Goal: Task Accomplishment & Management: Manage account settings

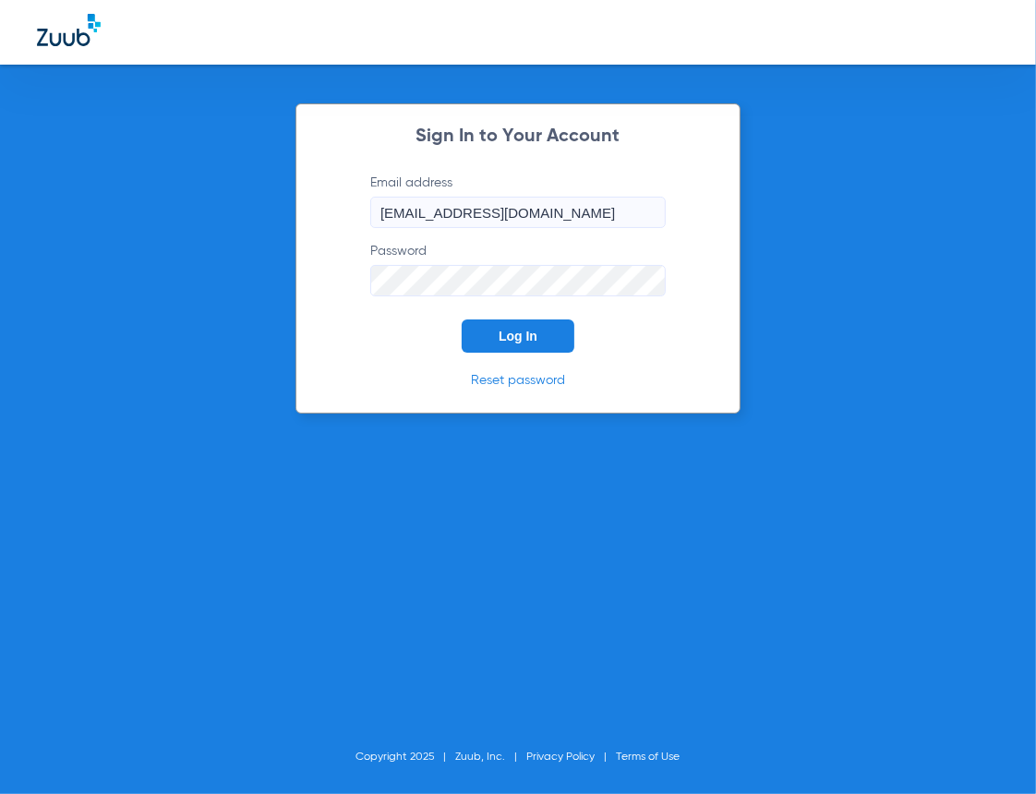
click at [540, 345] on button "Log In" at bounding box center [518, 336] width 113 height 33
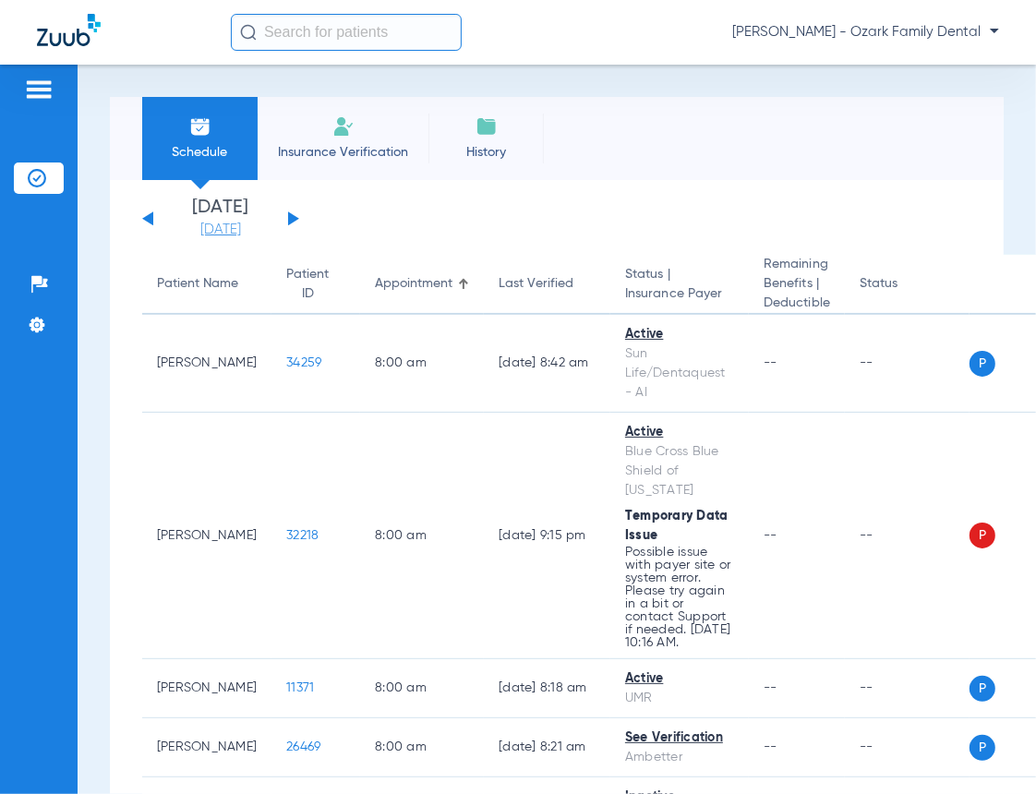
click at [260, 229] on link "[DATE]" at bounding box center [220, 230] width 111 height 18
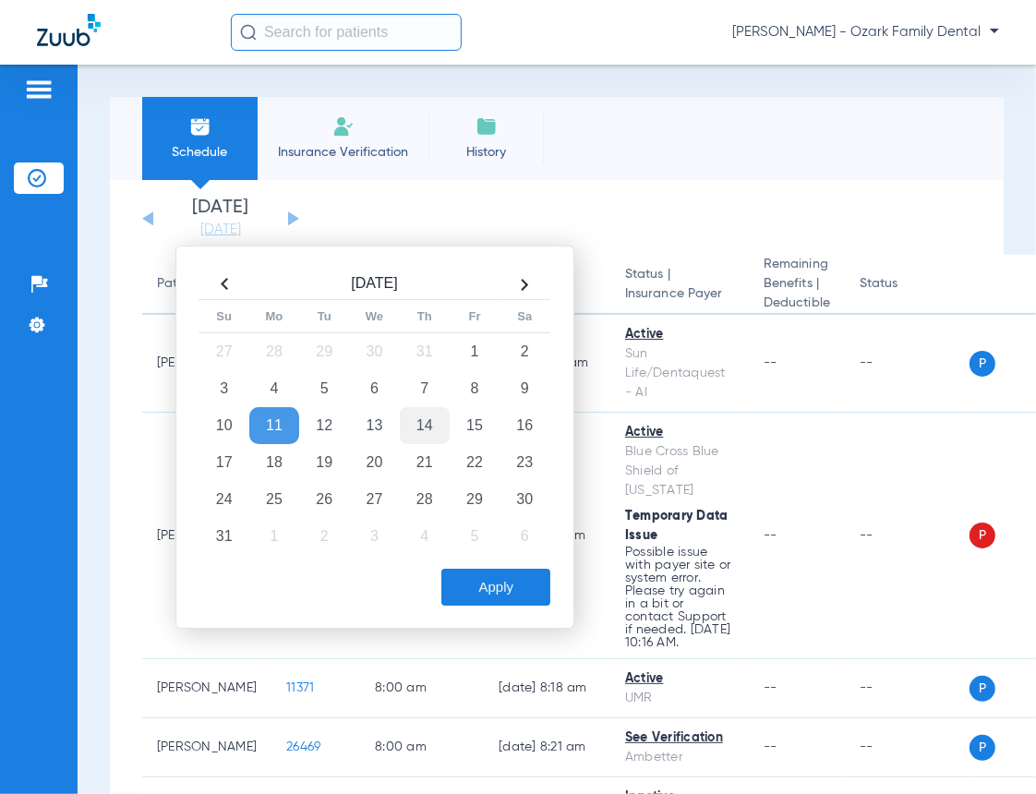
click at [429, 434] on td "14" at bounding box center [425, 425] width 50 height 37
click at [521, 597] on button "Apply" at bounding box center [495, 587] width 109 height 37
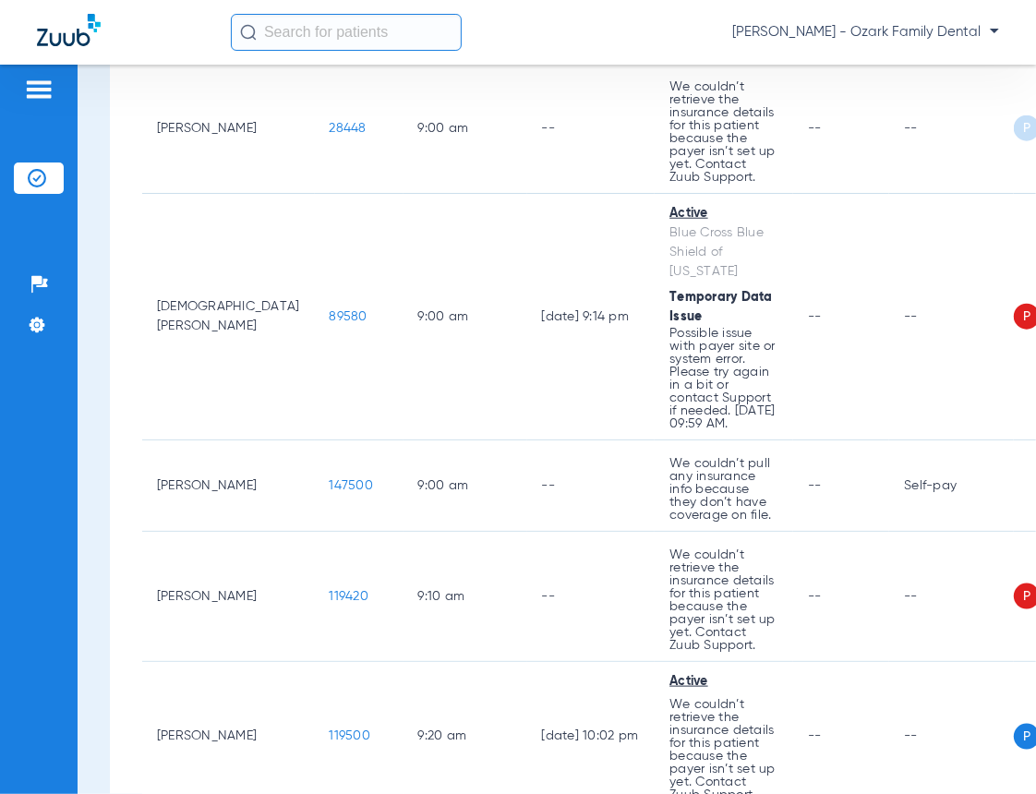
scroll to position [1333, 0]
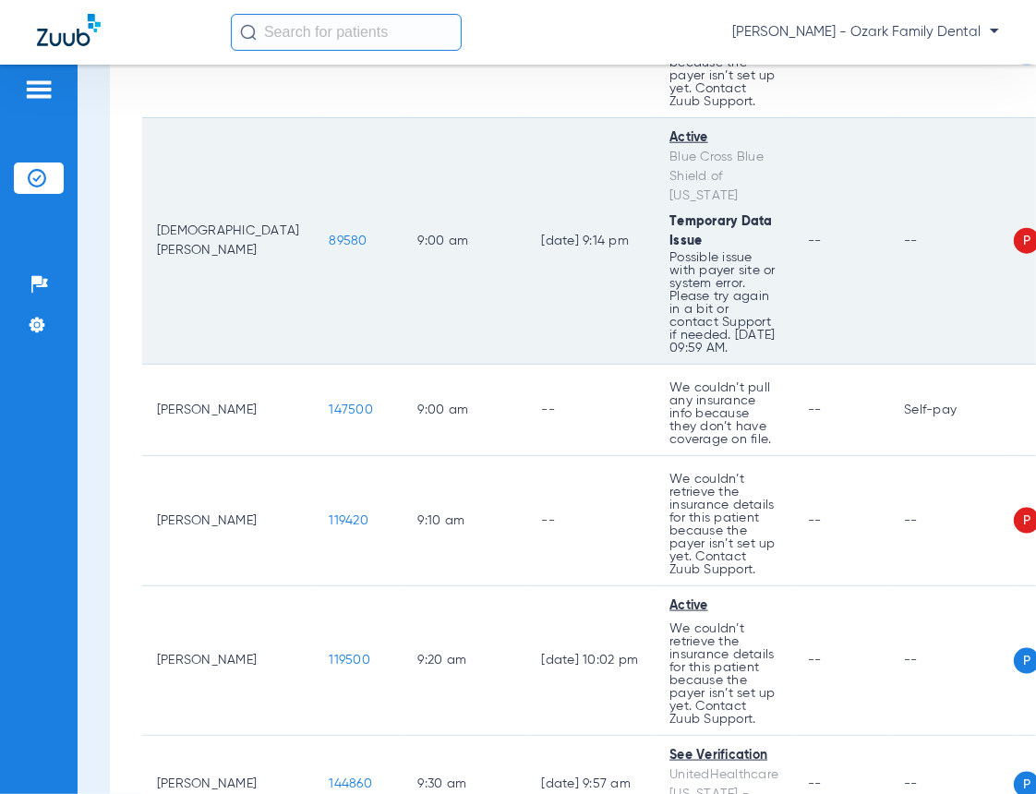
click at [1014, 249] on span "P" at bounding box center [1027, 241] width 26 height 26
click at [889, 247] on td "--" at bounding box center [951, 241] width 125 height 247
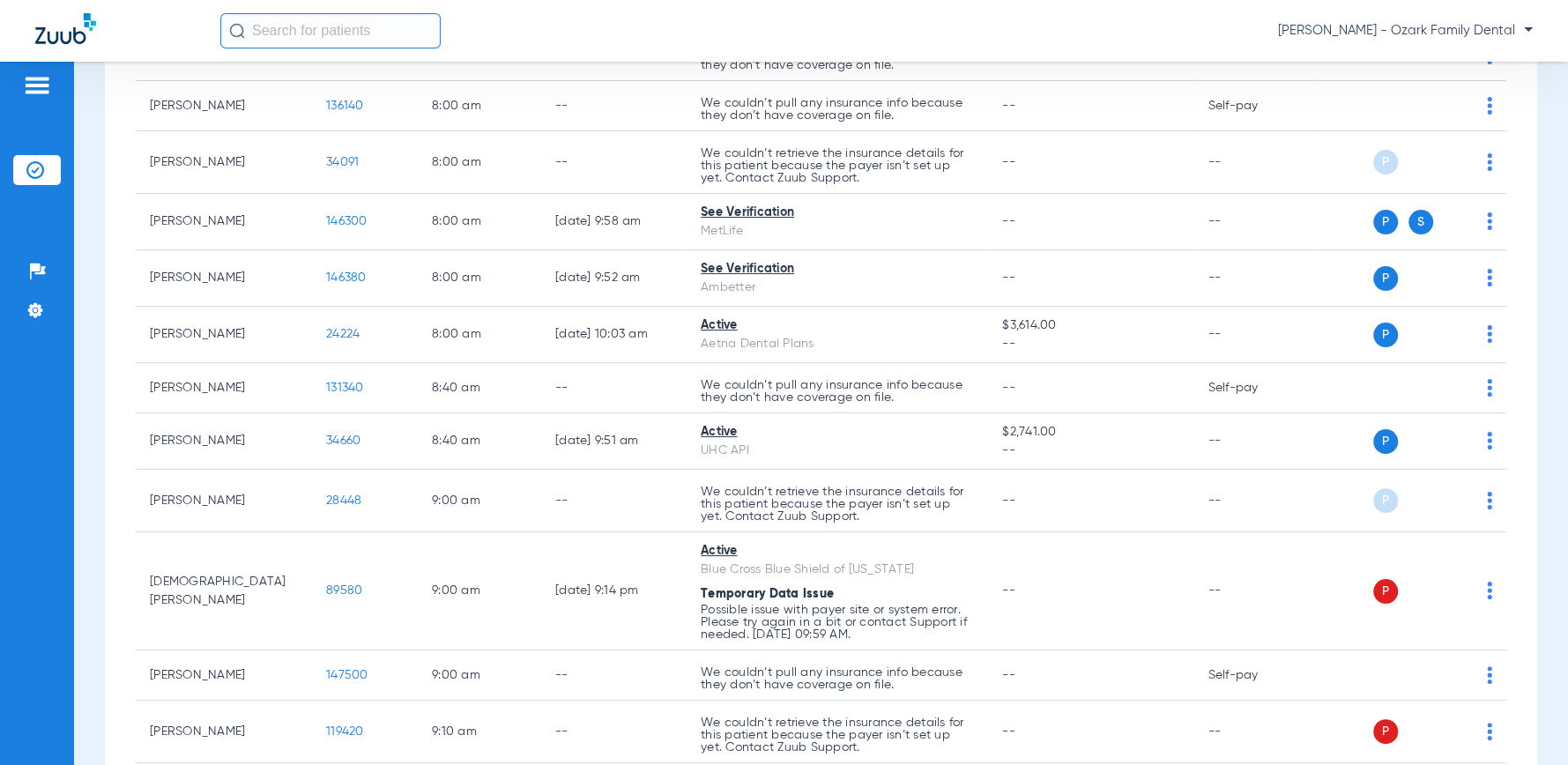
scroll to position [880, 0]
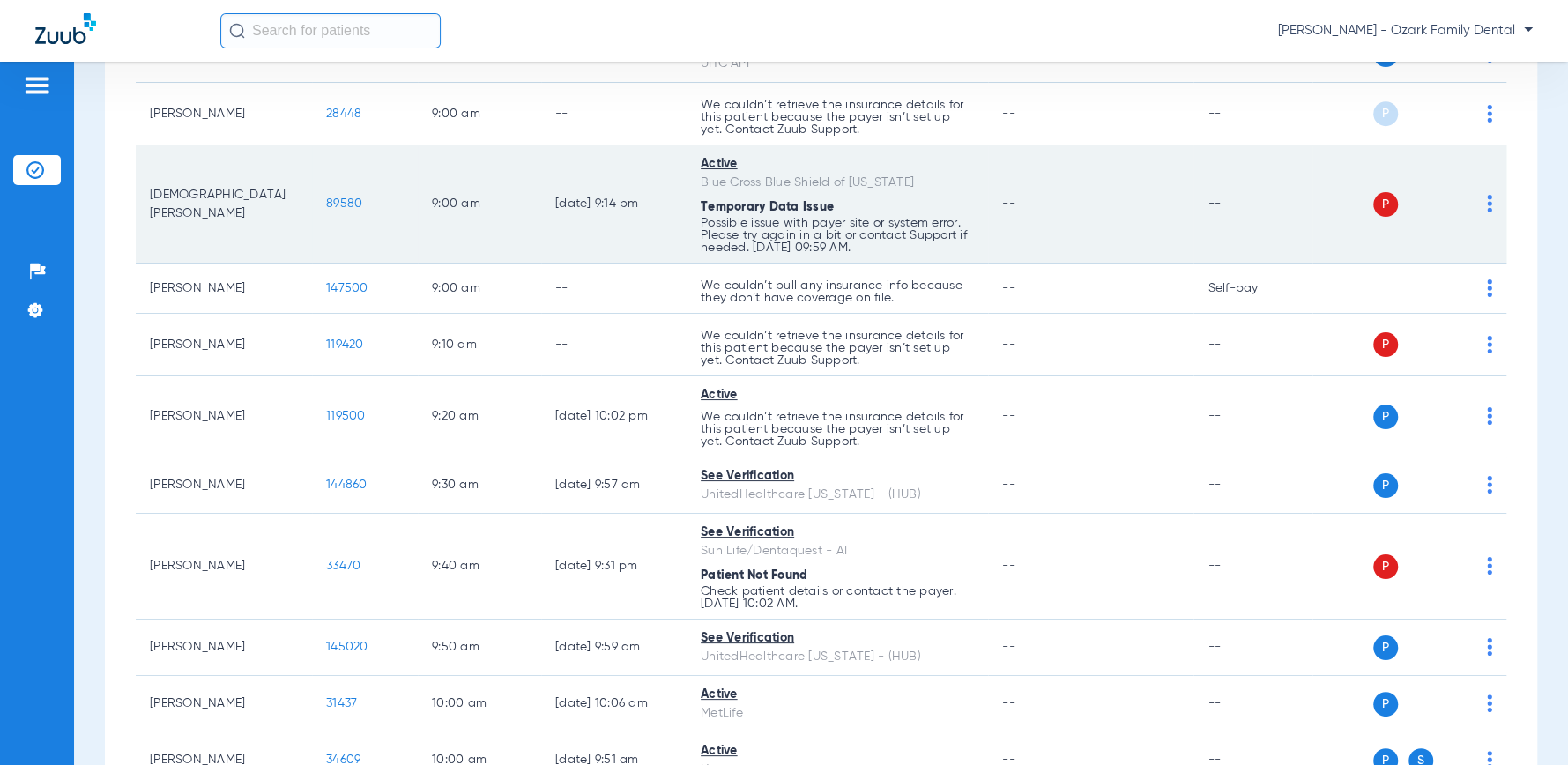
click at [988, 206] on img at bounding box center [1490, 203] width 6 height 17
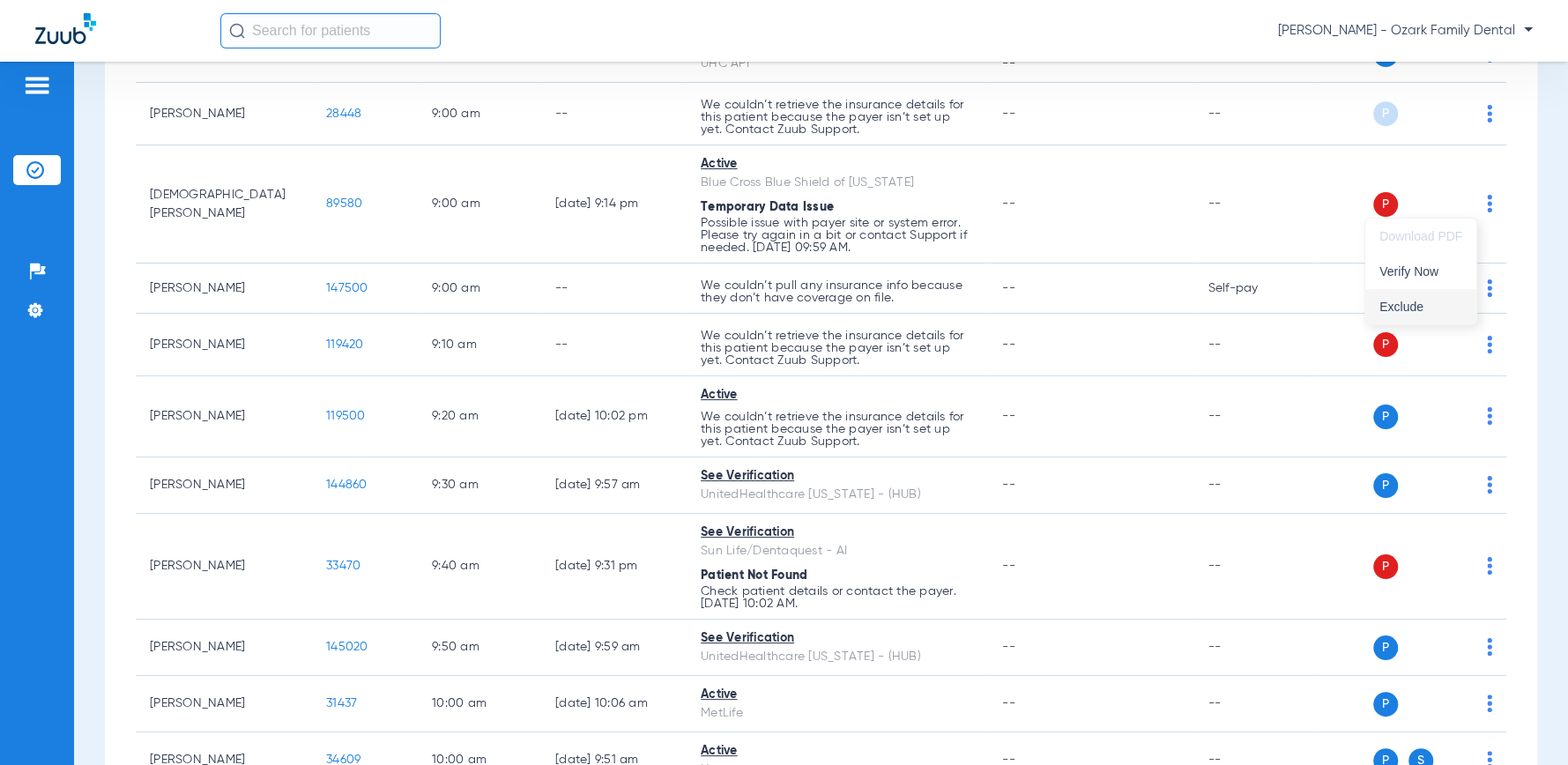
click at [988, 304] on span "Exclude" at bounding box center [1420, 306] width 83 height 12
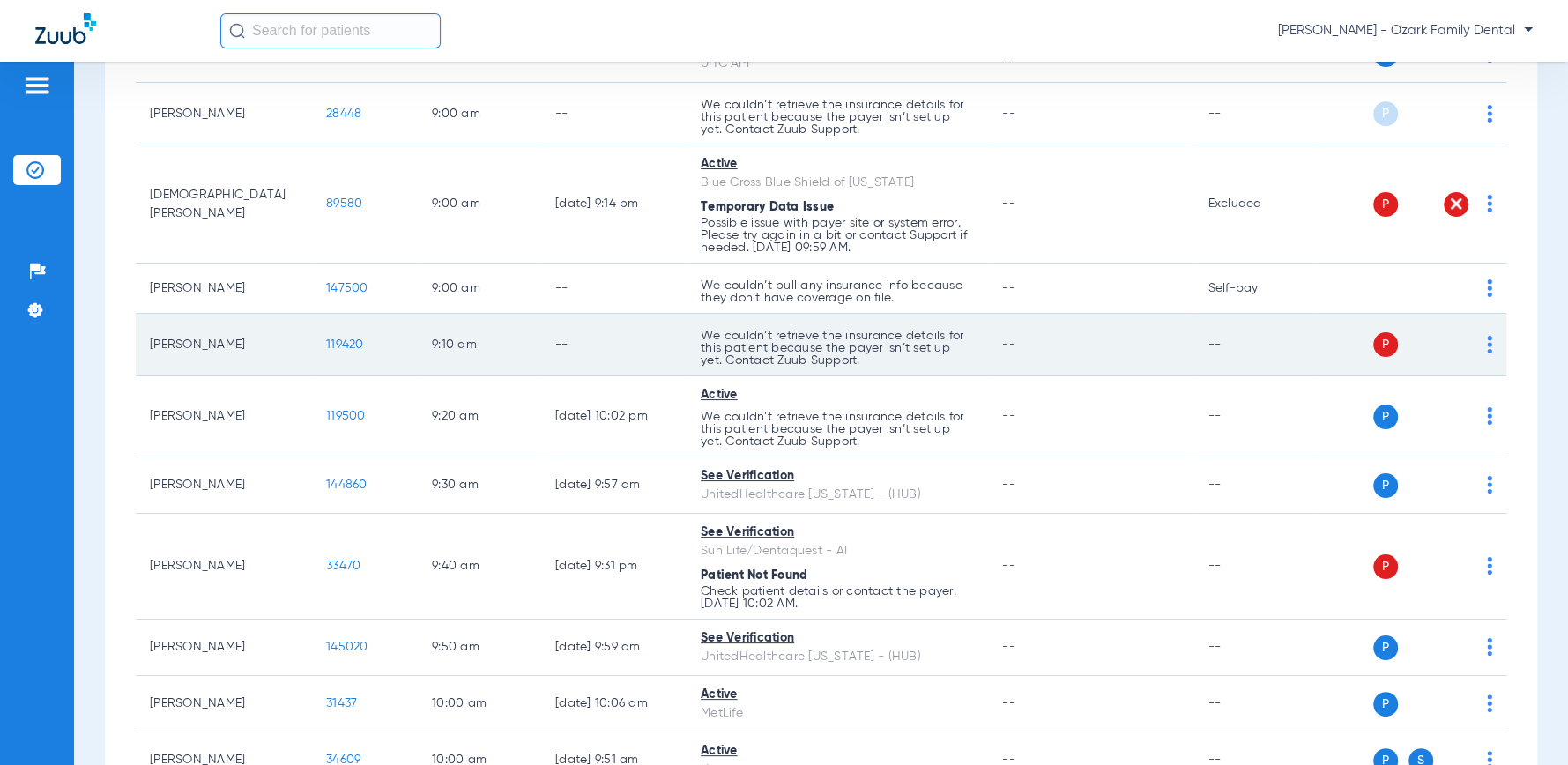
click at [988, 344] on img at bounding box center [1490, 344] width 6 height 17
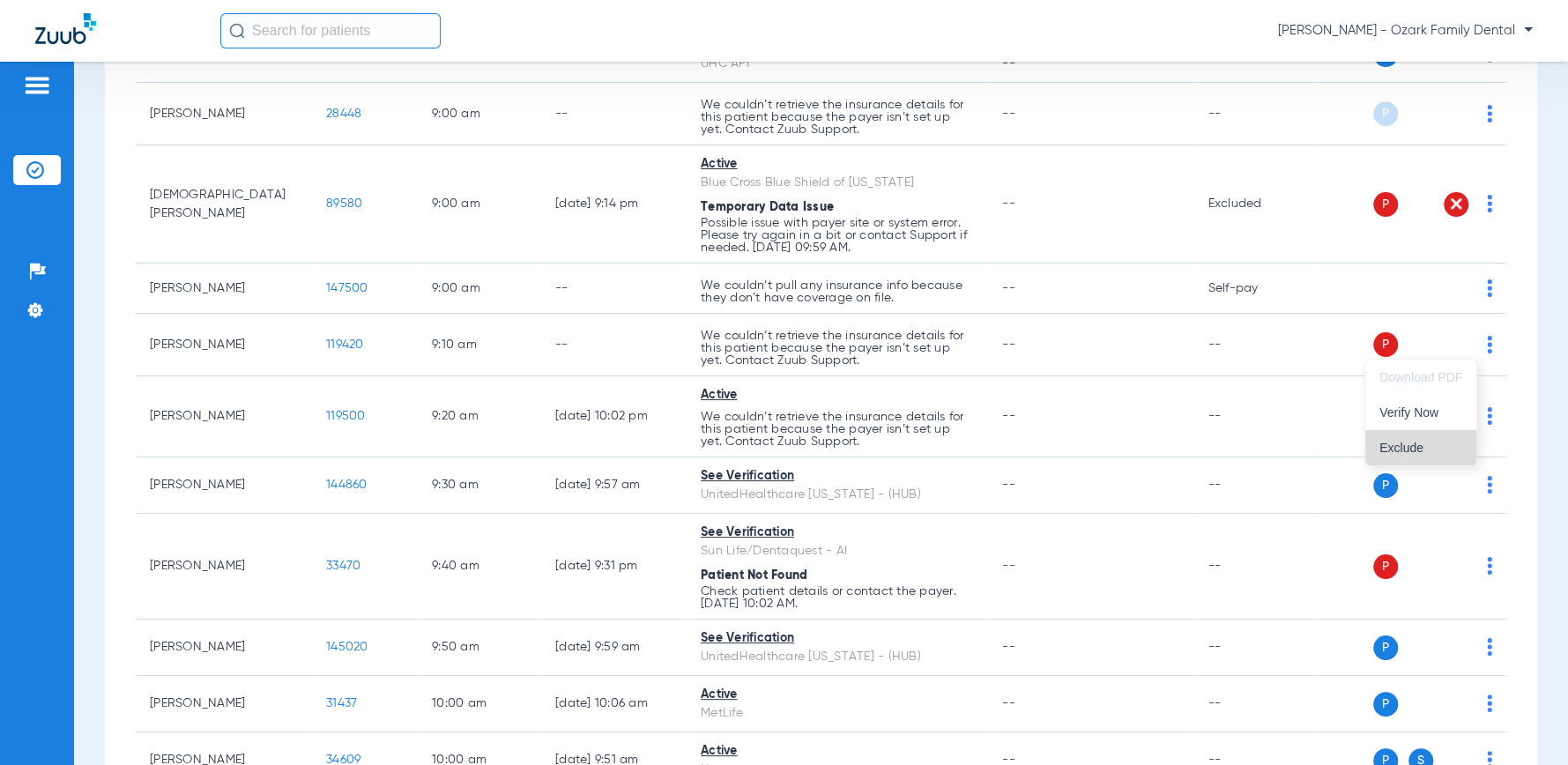
click at [988, 445] on span "Exclude" at bounding box center [1420, 447] width 83 height 12
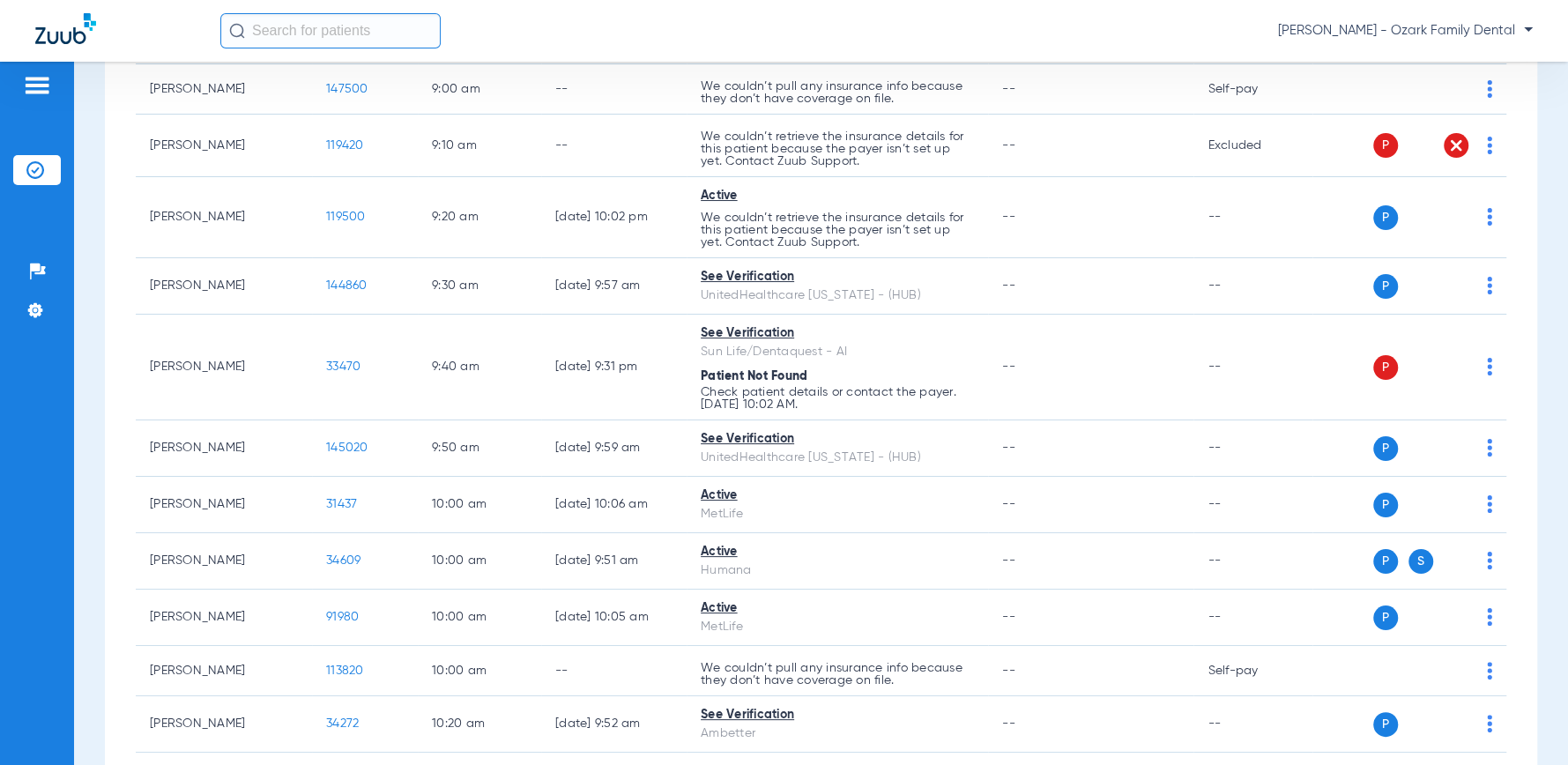
scroll to position [1076, 0]
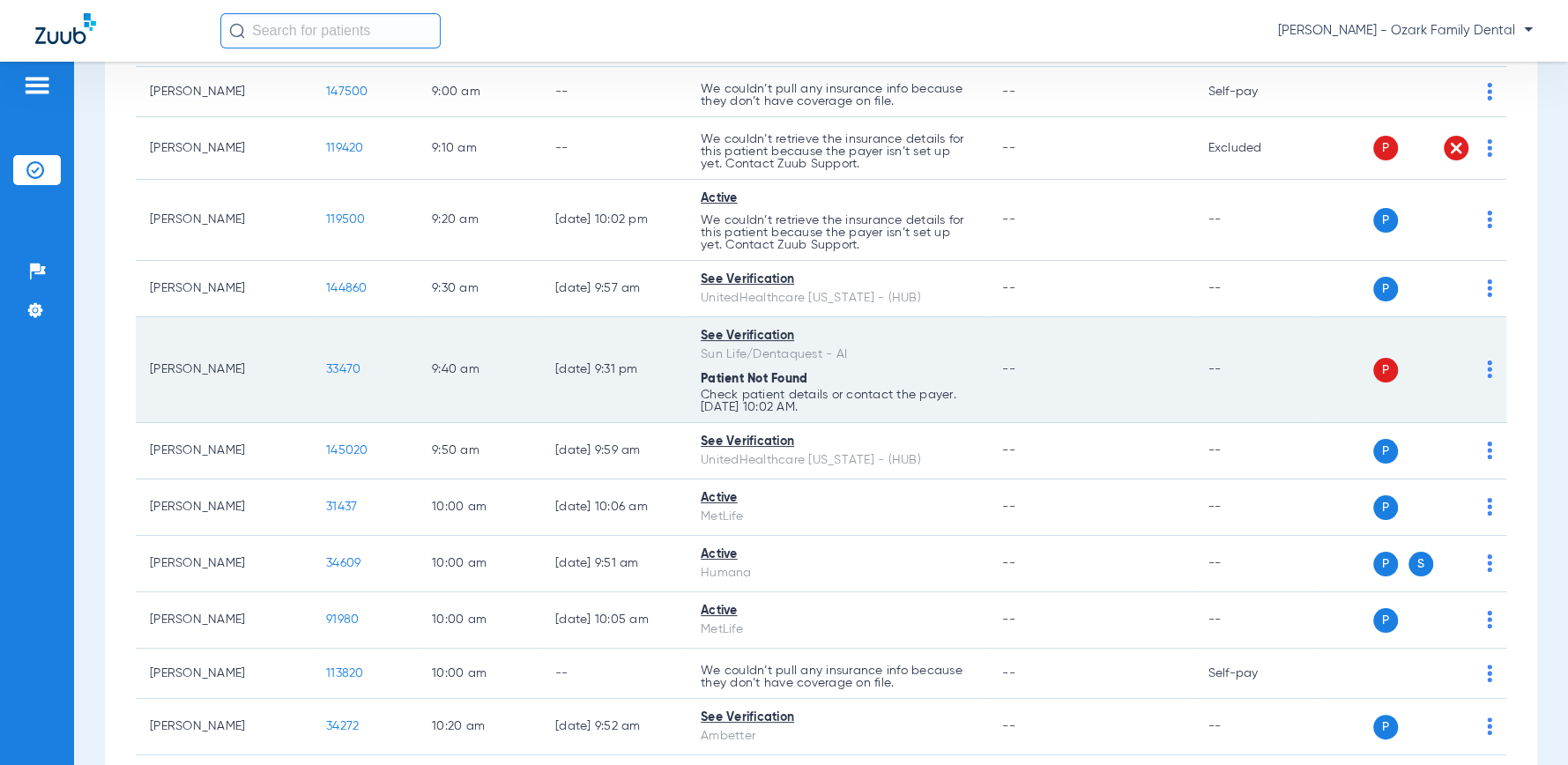
click at [988, 367] on img at bounding box center [1490, 369] width 6 height 17
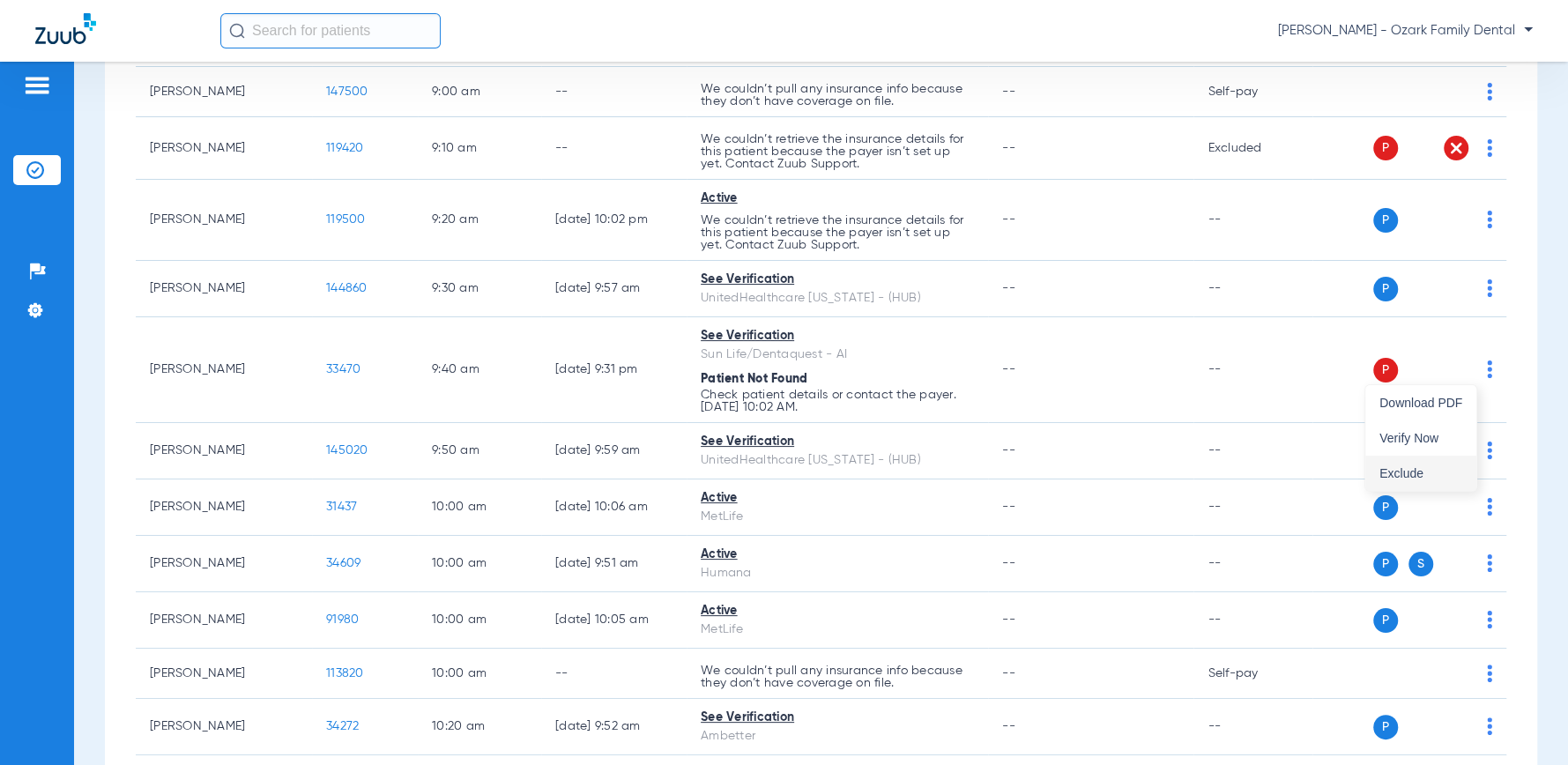
click at [988, 476] on span "Exclude" at bounding box center [1420, 472] width 83 height 12
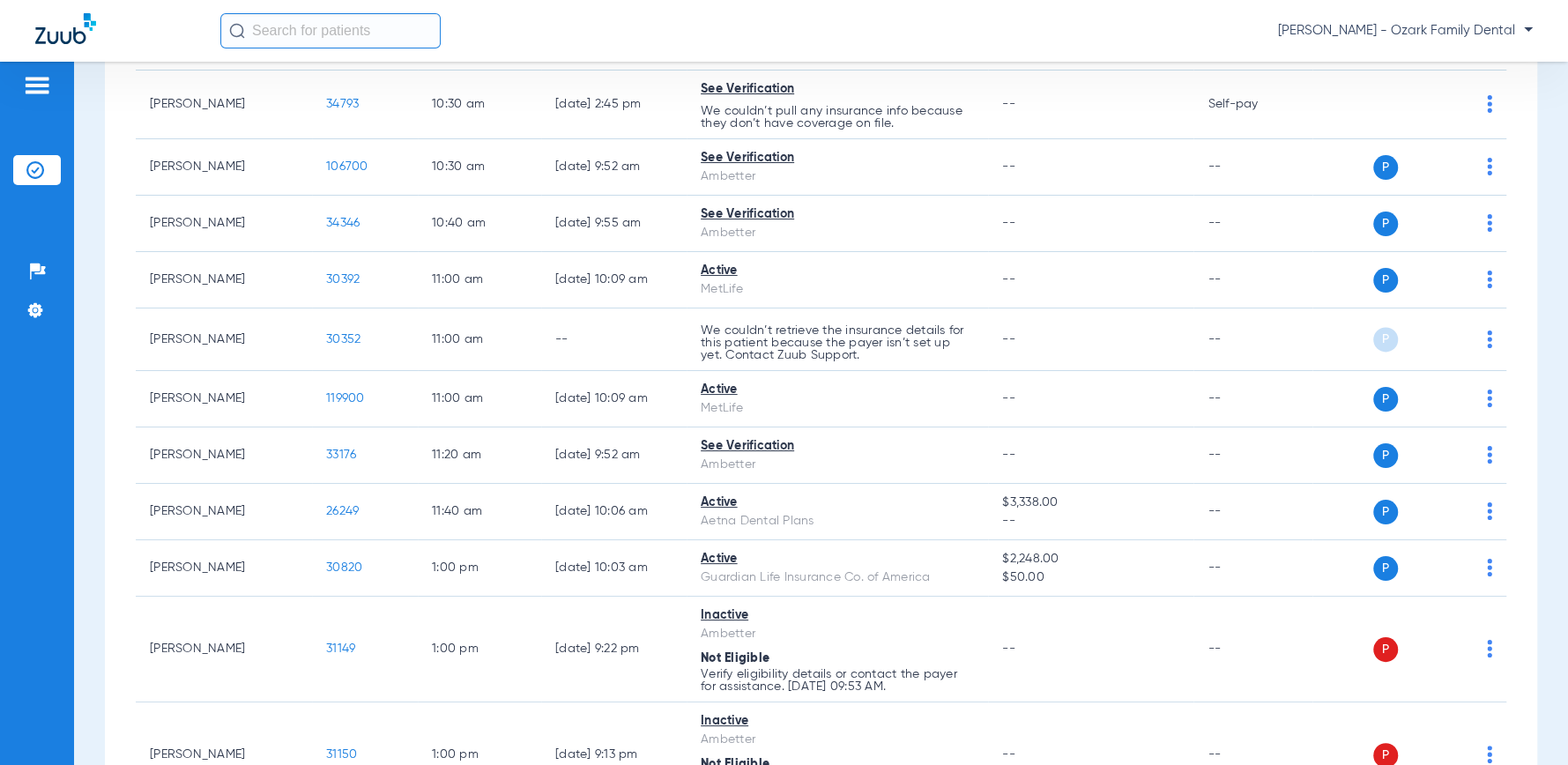
scroll to position [2153, 0]
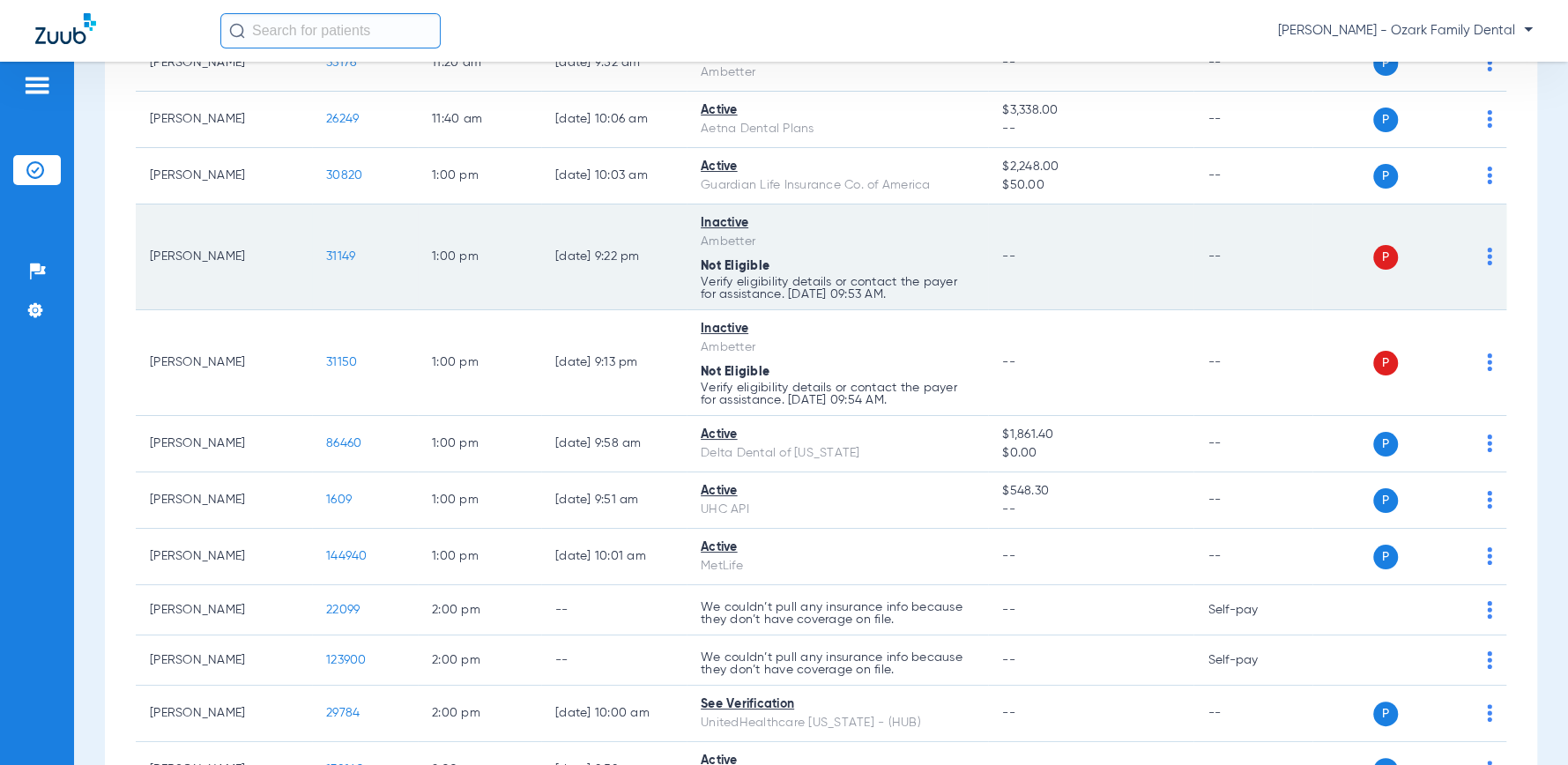
click at [988, 256] on div "P S" at bounding box center [1402, 258] width 179 height 25
click at [988, 254] on img at bounding box center [1490, 256] width 6 height 17
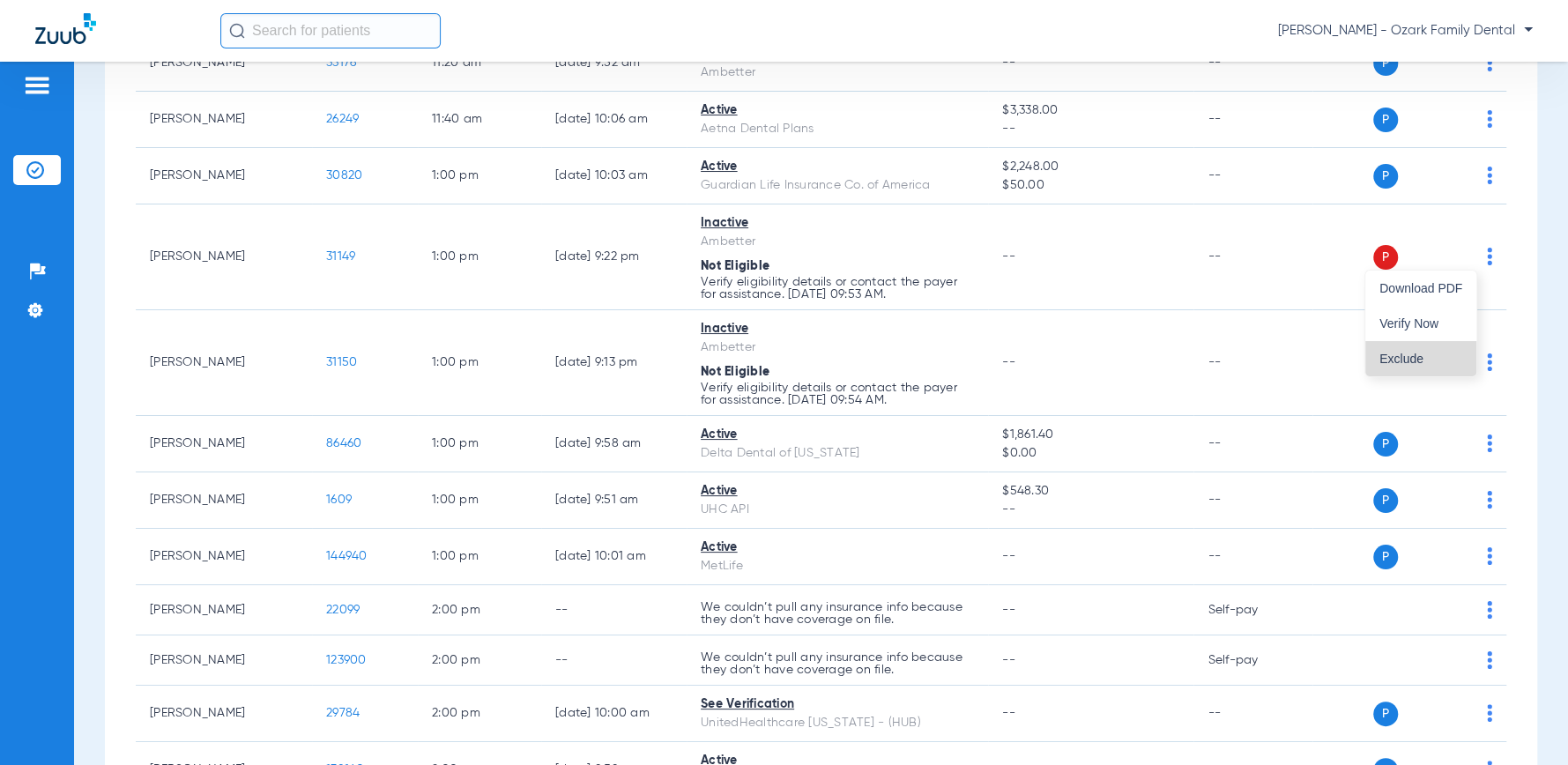
click at [988, 354] on span "Exclude" at bounding box center [1420, 358] width 83 height 12
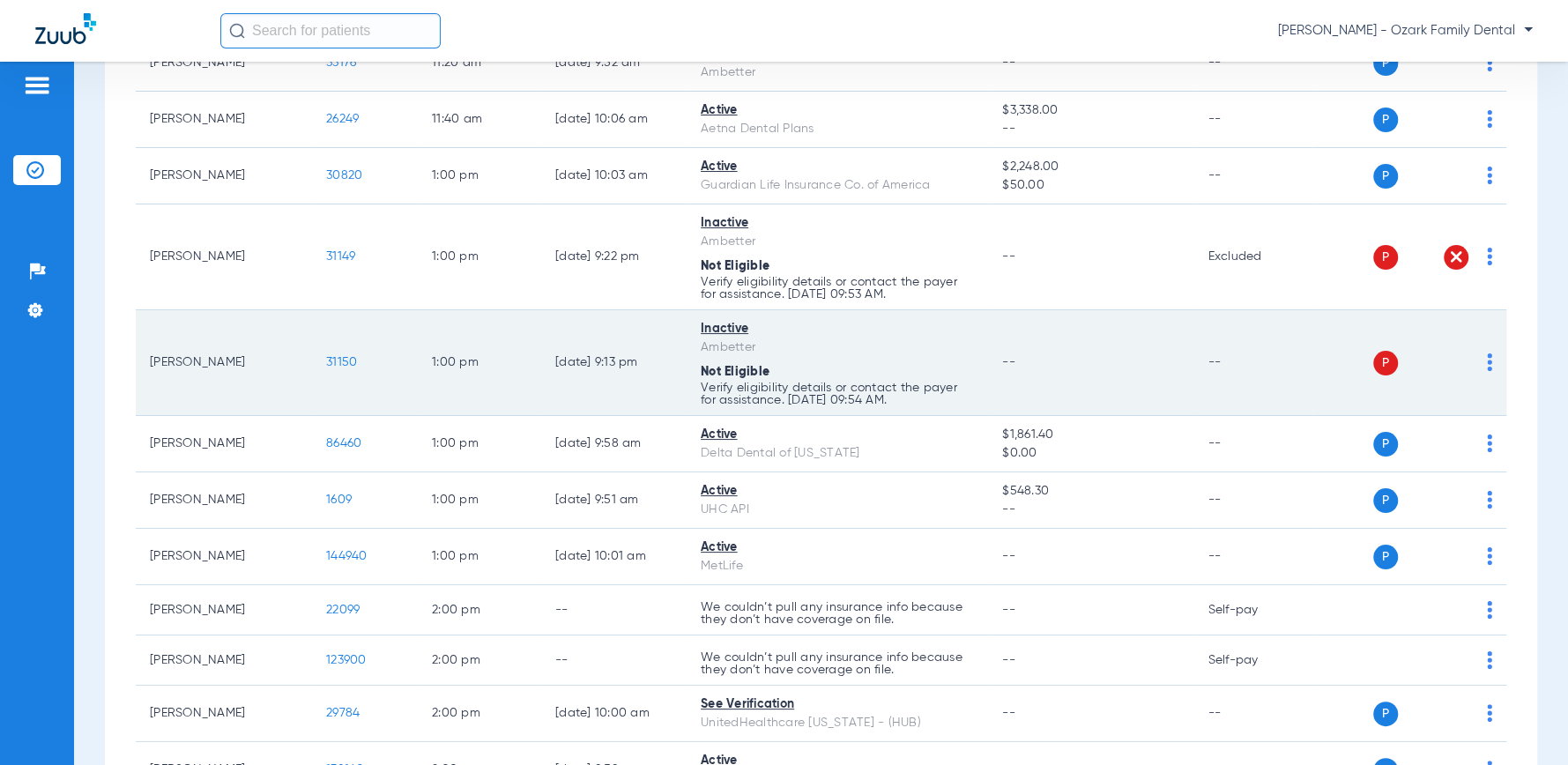
click at [988, 362] on td "P S" at bounding box center [1409, 362] width 194 height 106
click at [988, 357] on div "P S" at bounding box center [1402, 363] width 179 height 25
click at [988, 364] on td "P S" at bounding box center [1409, 362] width 194 height 106
click at [988, 362] on img at bounding box center [1490, 362] width 6 height 17
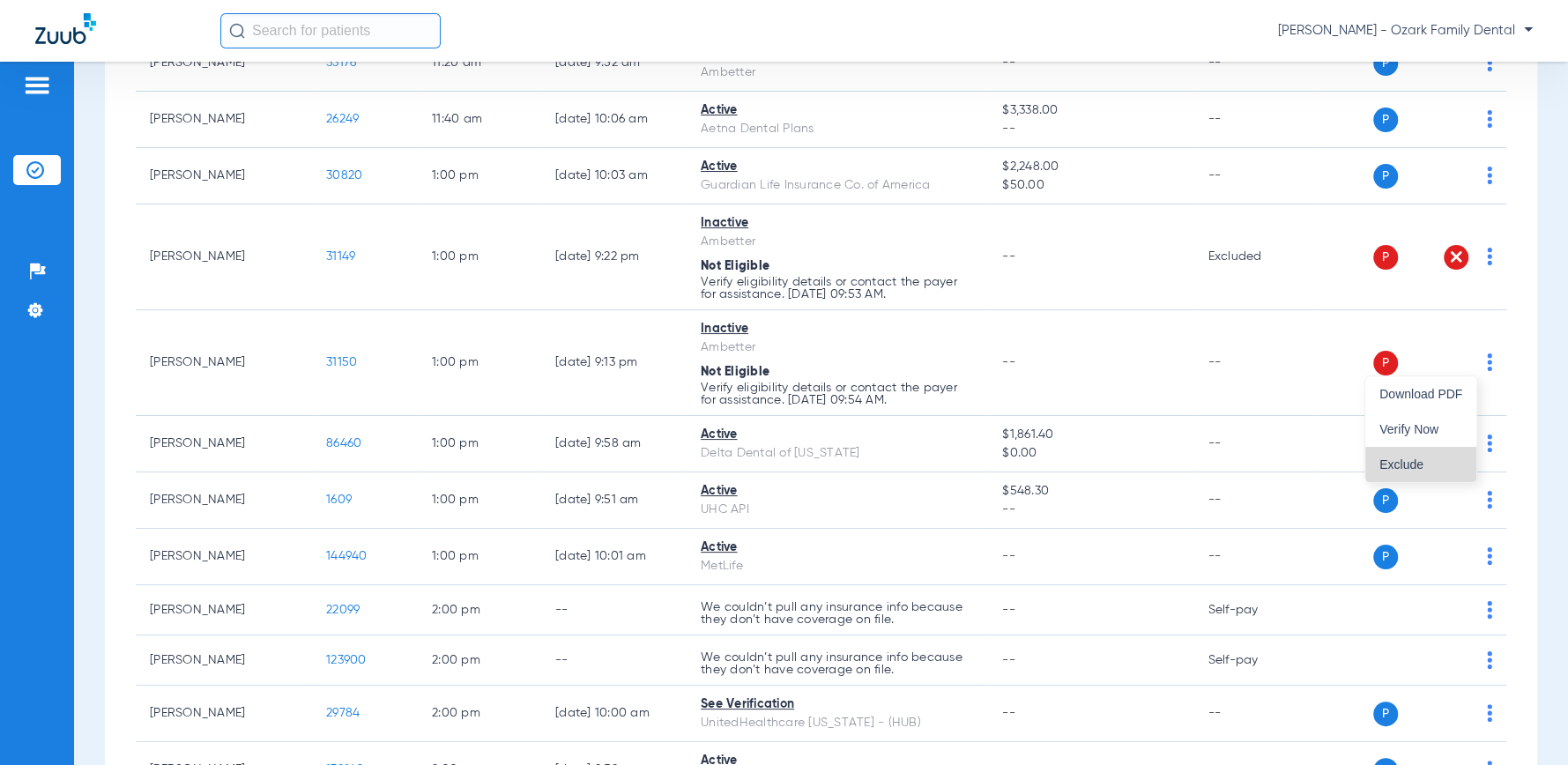
click at [988, 463] on span "Exclude" at bounding box center [1420, 464] width 83 height 12
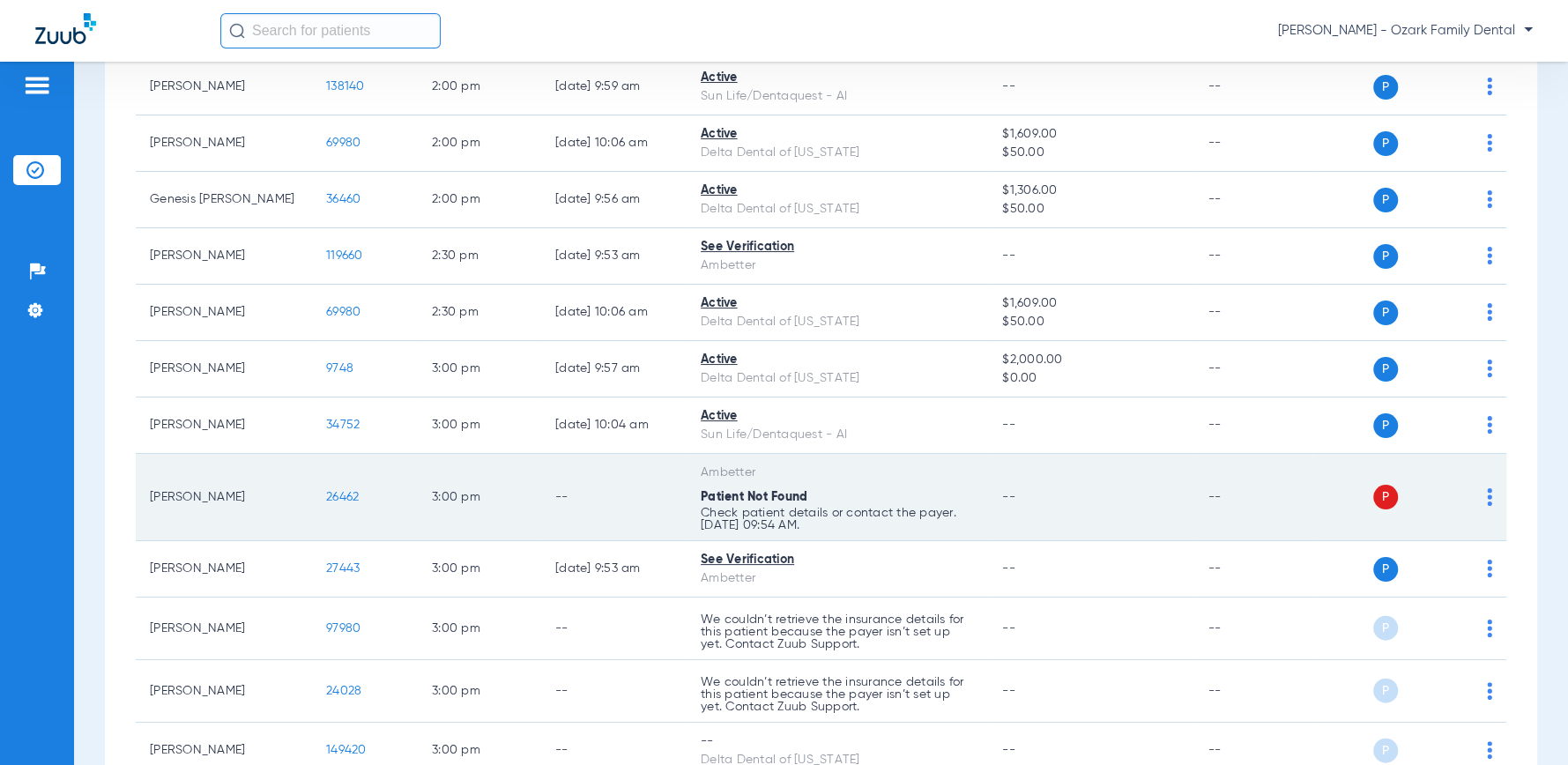
scroll to position [2838, 0]
click at [988, 485] on div "P S" at bounding box center [1402, 494] width 179 height 25
click at [988, 491] on img at bounding box center [1490, 494] width 6 height 17
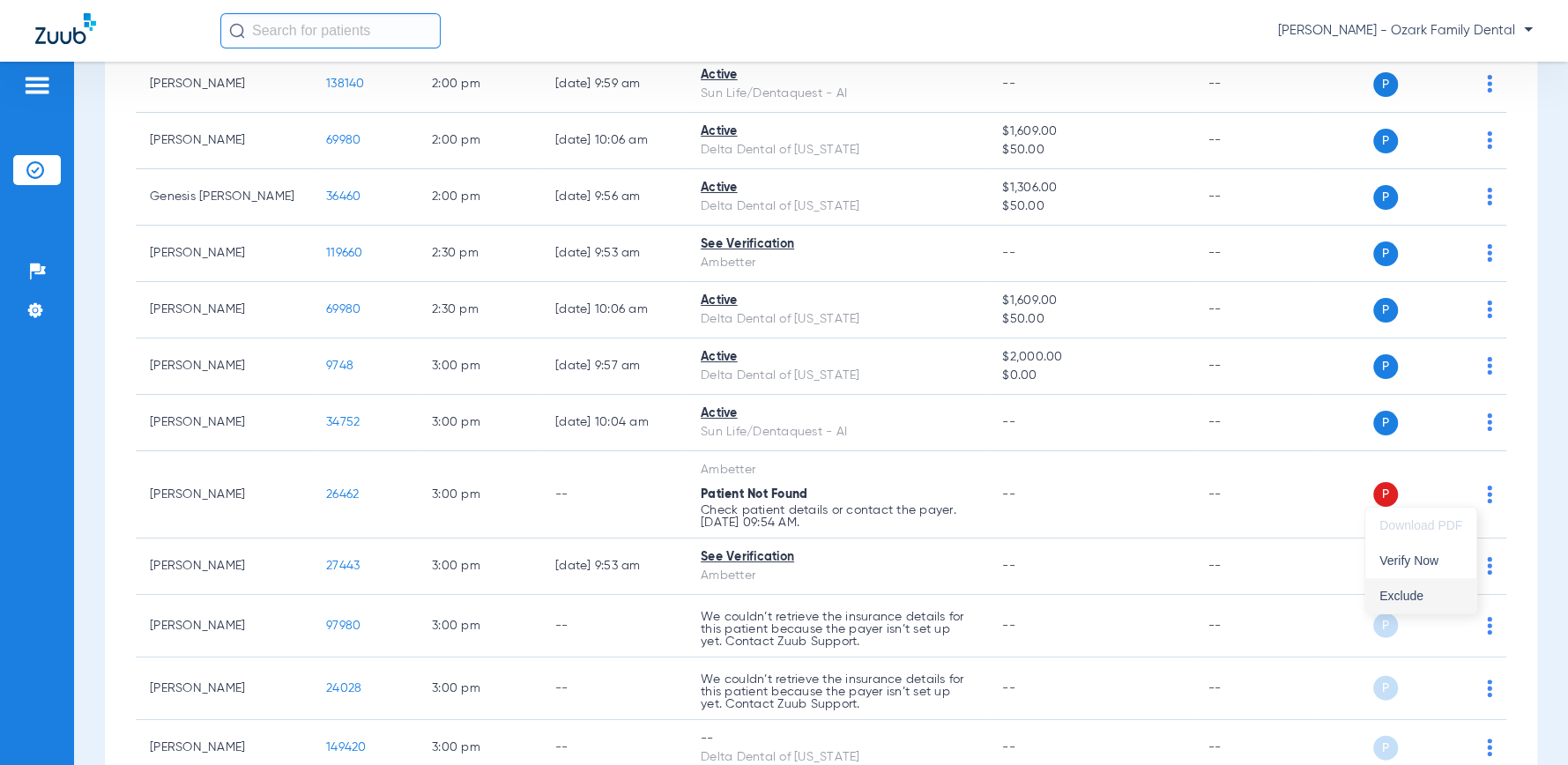
click at [988, 591] on span "Exclude" at bounding box center [1420, 595] width 83 height 12
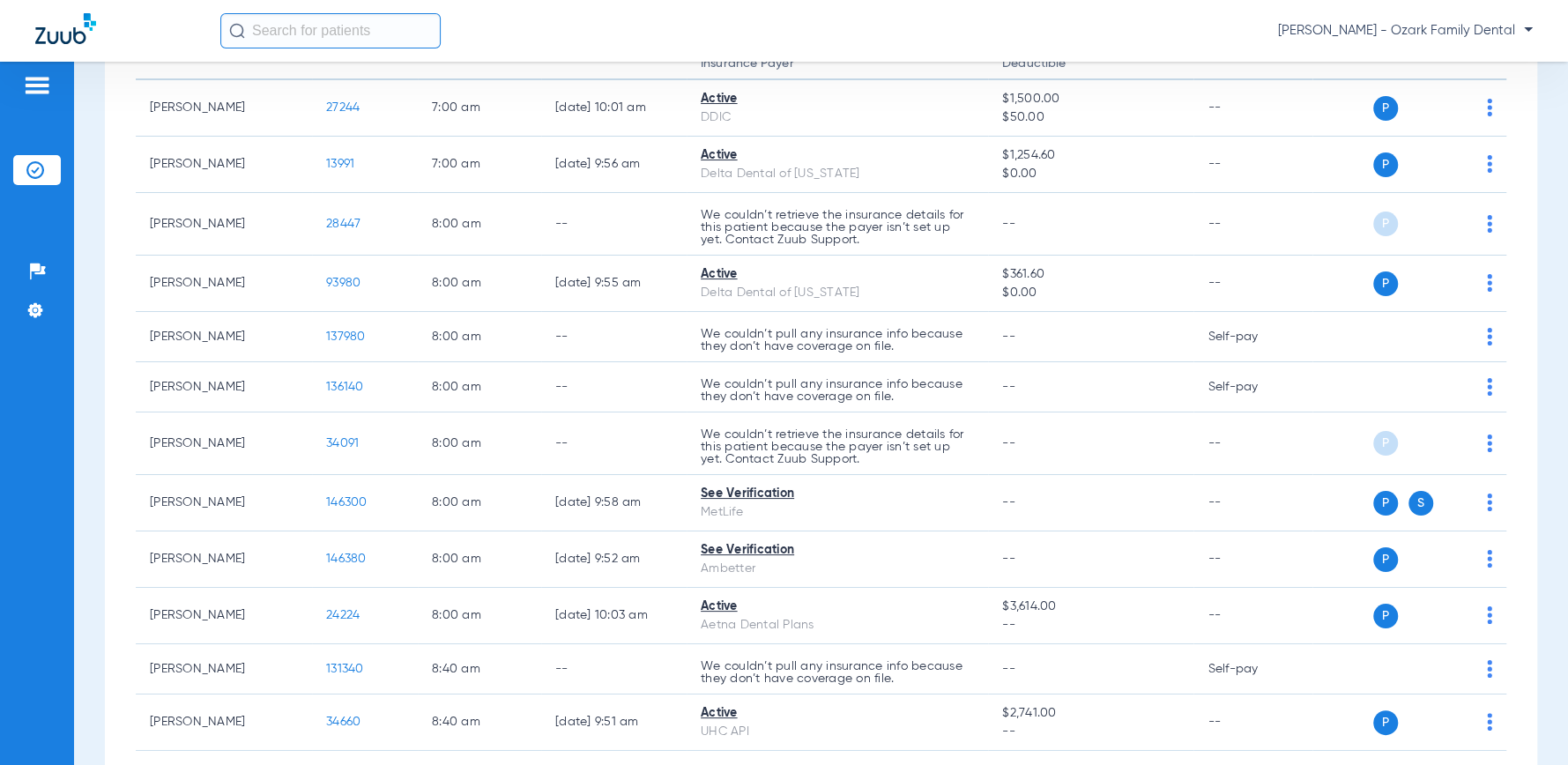
scroll to position [0, 0]
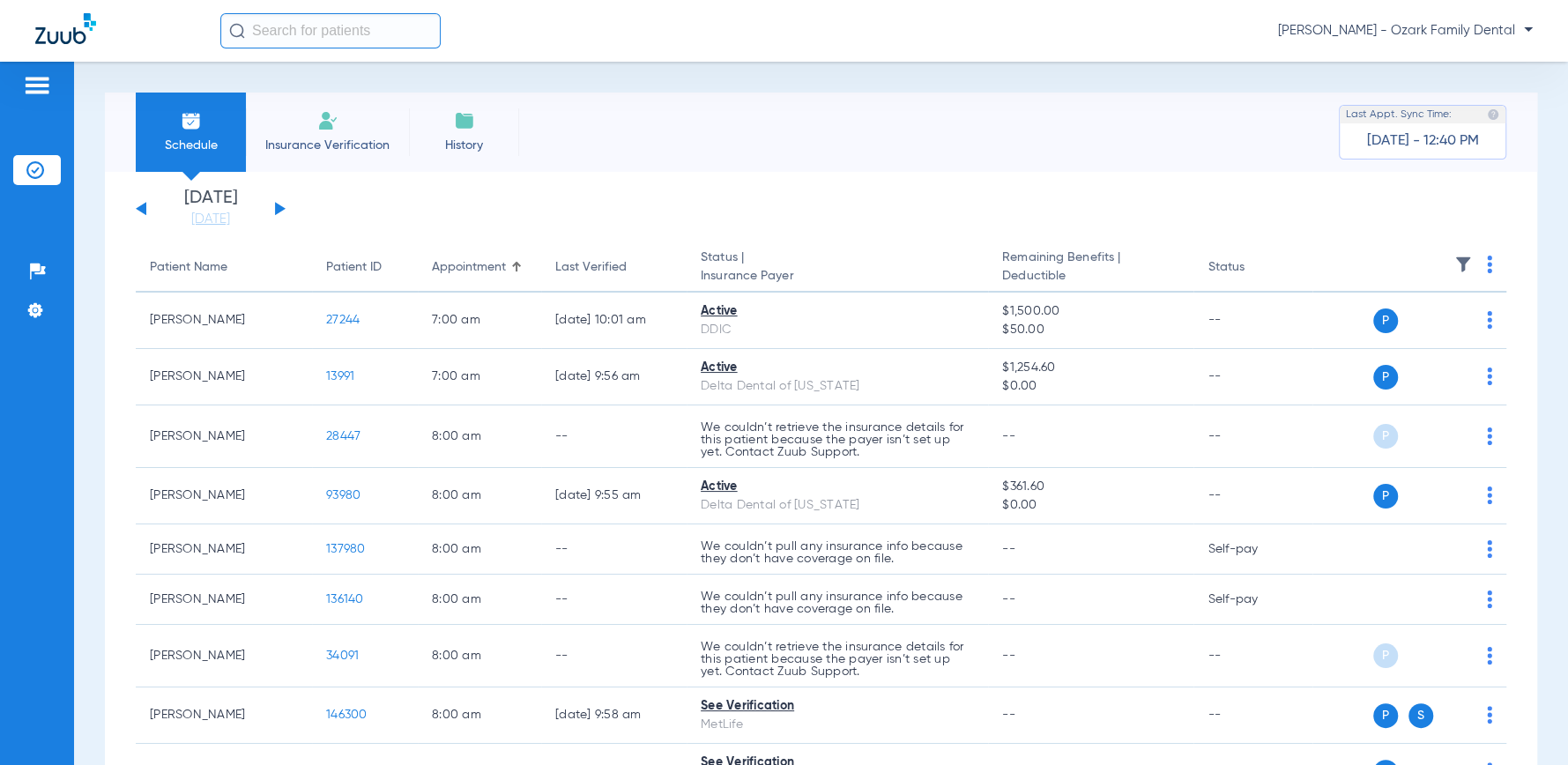
click at [988, 37] on div "[PERSON_NAME] - Ozark Family Dental" at bounding box center [876, 31] width 1312 height 35
click at [42, 87] on img at bounding box center [37, 85] width 29 height 21
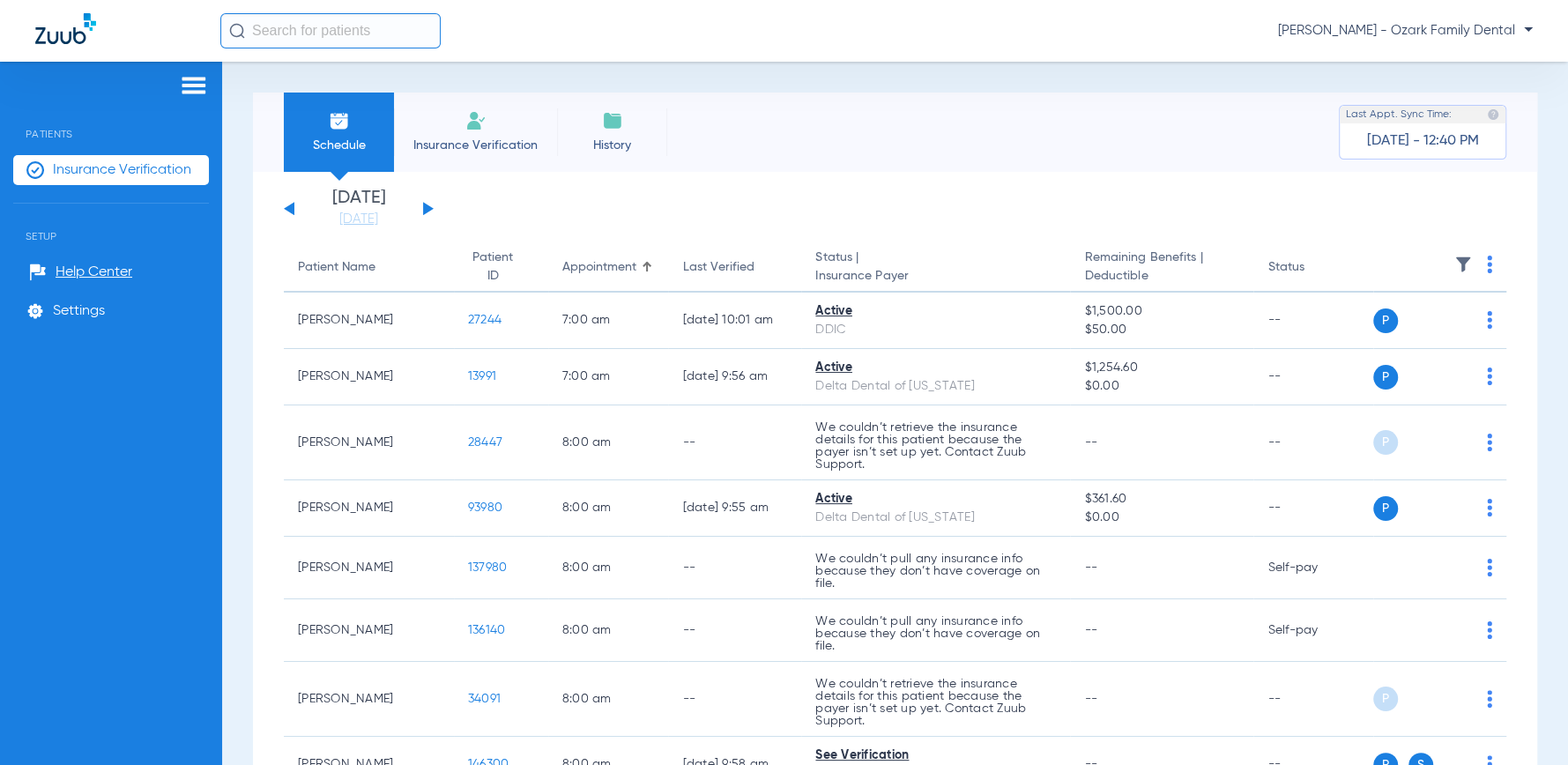
click at [988, 194] on app-single-date-navigator "[DATE] [DATE] [DATE] [DATE] [DATE] [DATE] [DATE] [DATE] [DATE] [DATE] [DATE] [D…" at bounding box center [894, 209] width 1223 height 39
